Goal: Check status: Check status

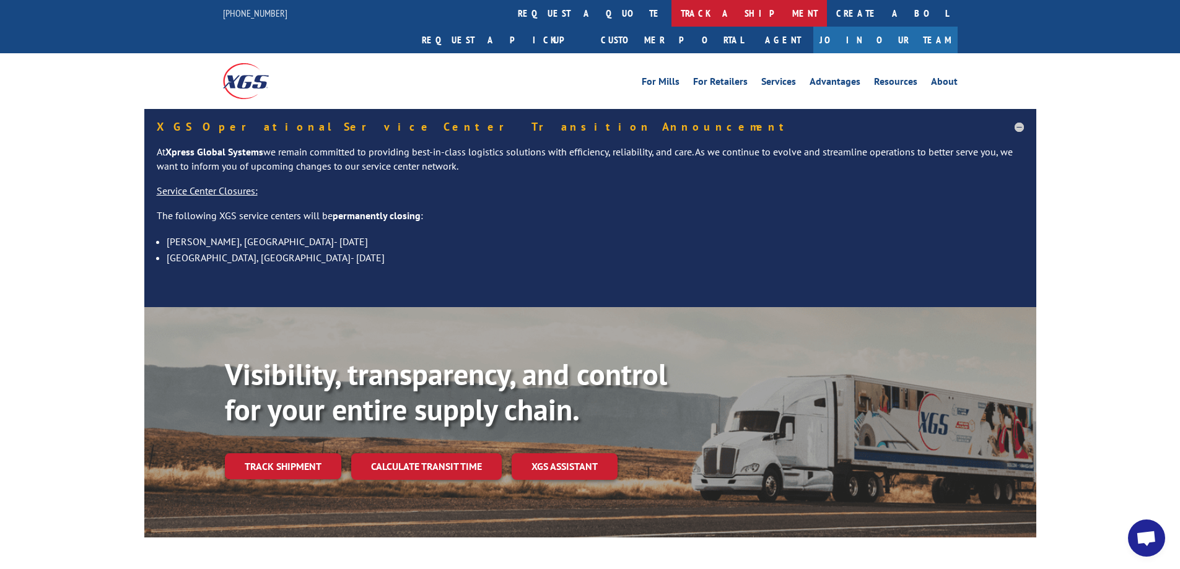
click at [671, 19] on link "track a shipment" at bounding box center [748, 13] width 155 height 27
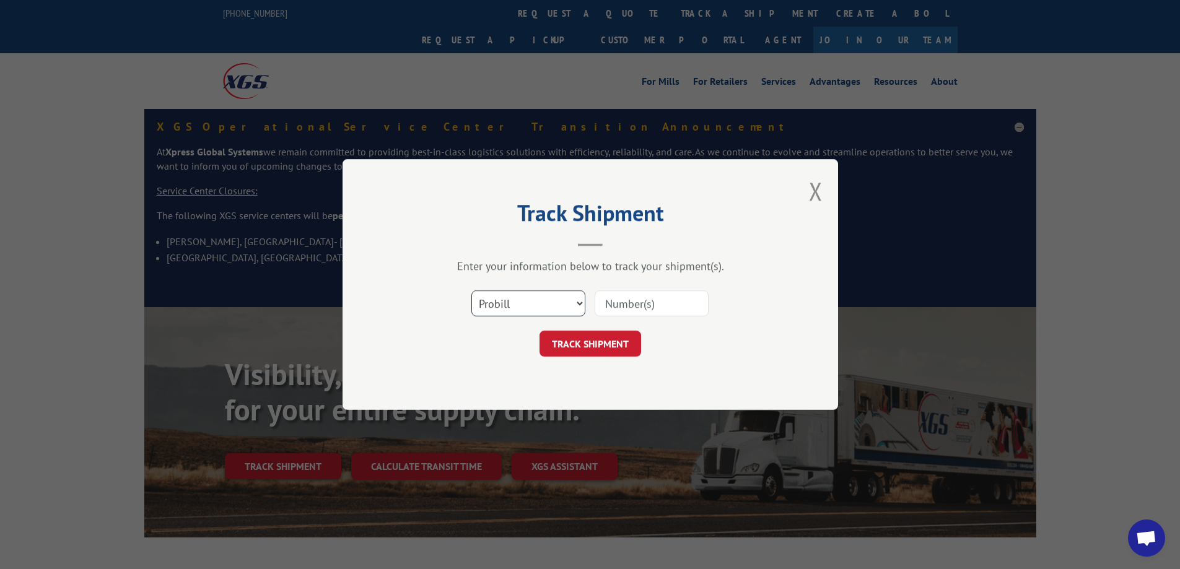
click at [555, 303] on select "Select category... Probill BOL PO" at bounding box center [528, 303] width 114 height 26
select select "bol"
click at [471, 290] on select "Select category... Probill BOL PO" at bounding box center [528, 303] width 114 height 26
paste input "15172465"
type input "15172465"
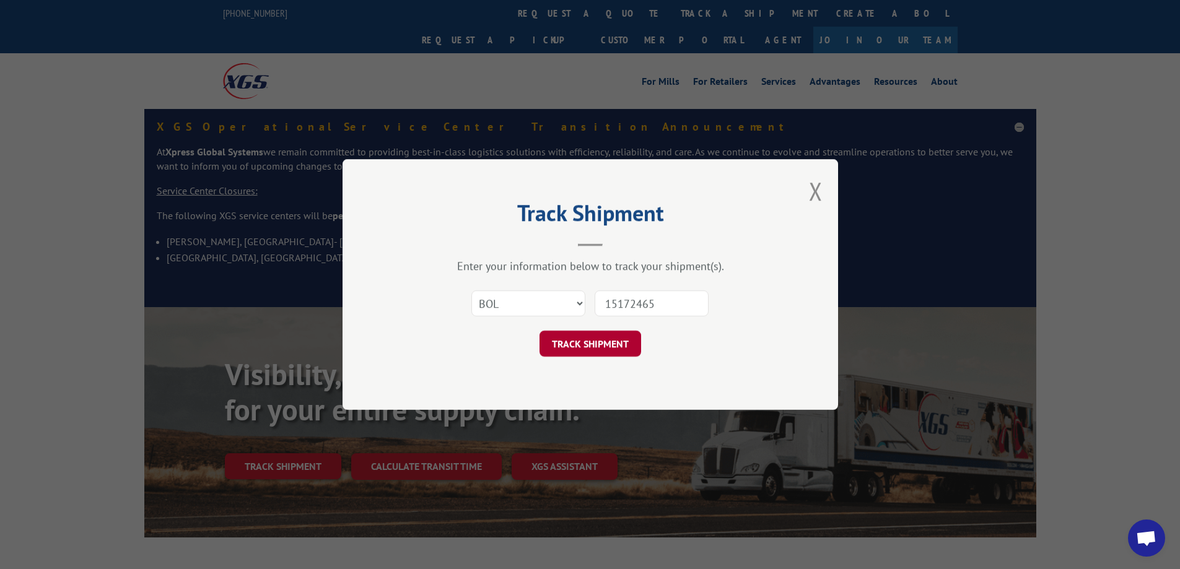
click at [601, 346] on button "TRACK SHIPMENT" at bounding box center [590, 344] width 102 height 26
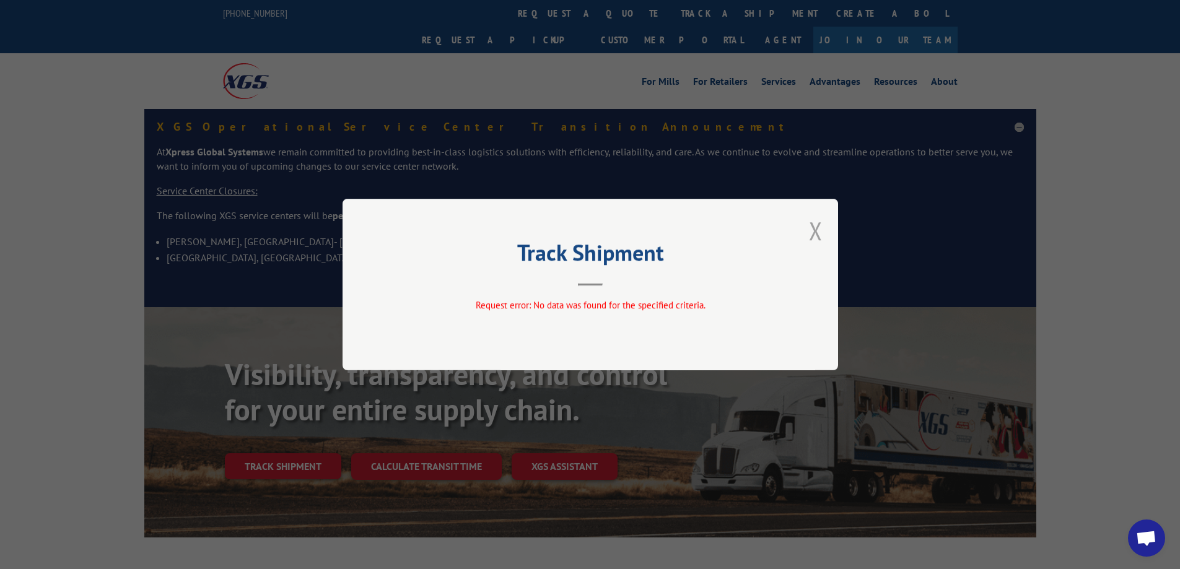
click at [819, 237] on button "Close modal" at bounding box center [816, 230] width 14 height 33
